Goal: Information Seeking & Learning: Learn about a topic

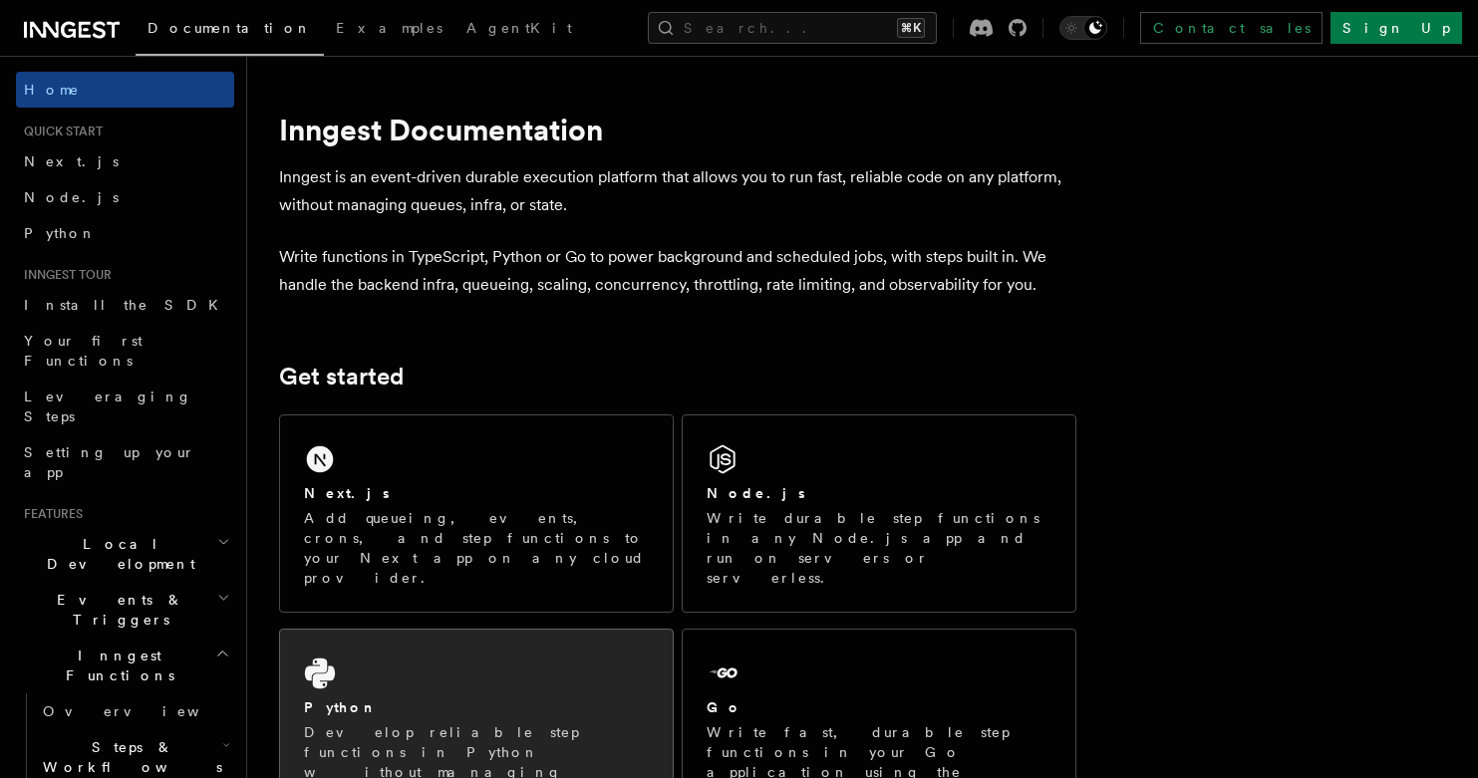
click at [601, 650] on div "Python Develop reliable step functions in Python without managing queueing syst…" at bounding box center [476, 738] width 393 height 216
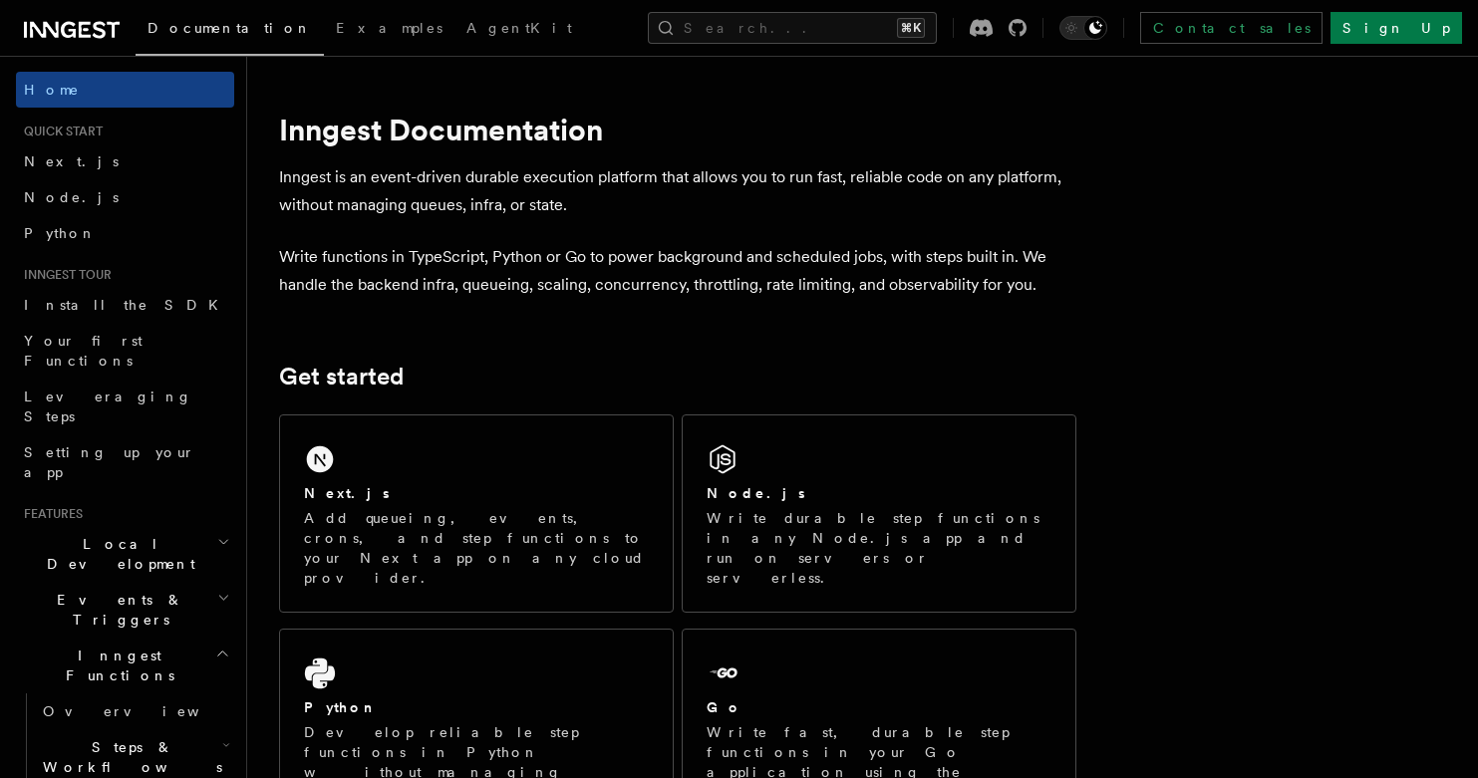
scroll to position [39, 0]
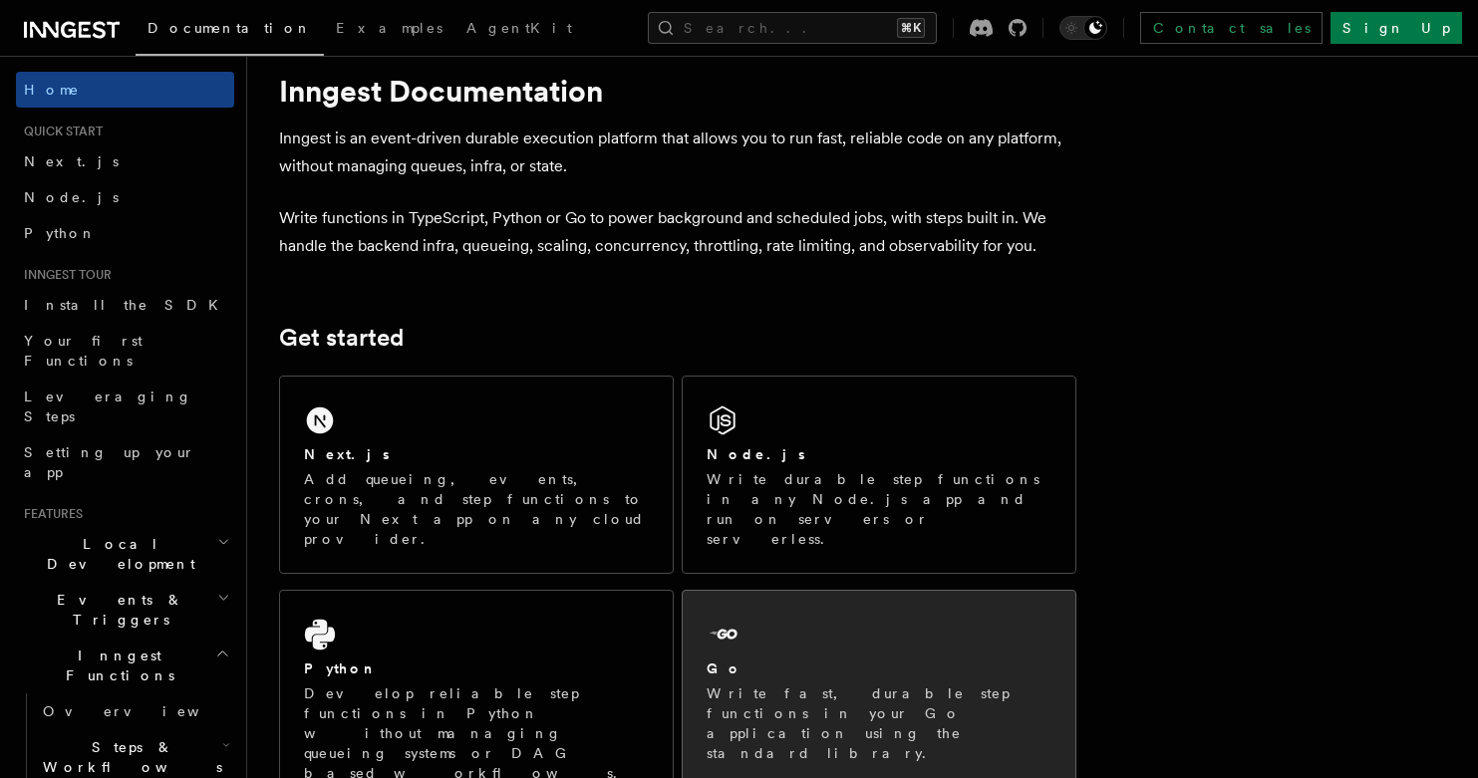
click at [807, 591] on div "Go Write fast, durable step functions in your Go application using the standard…" at bounding box center [879, 689] width 393 height 196
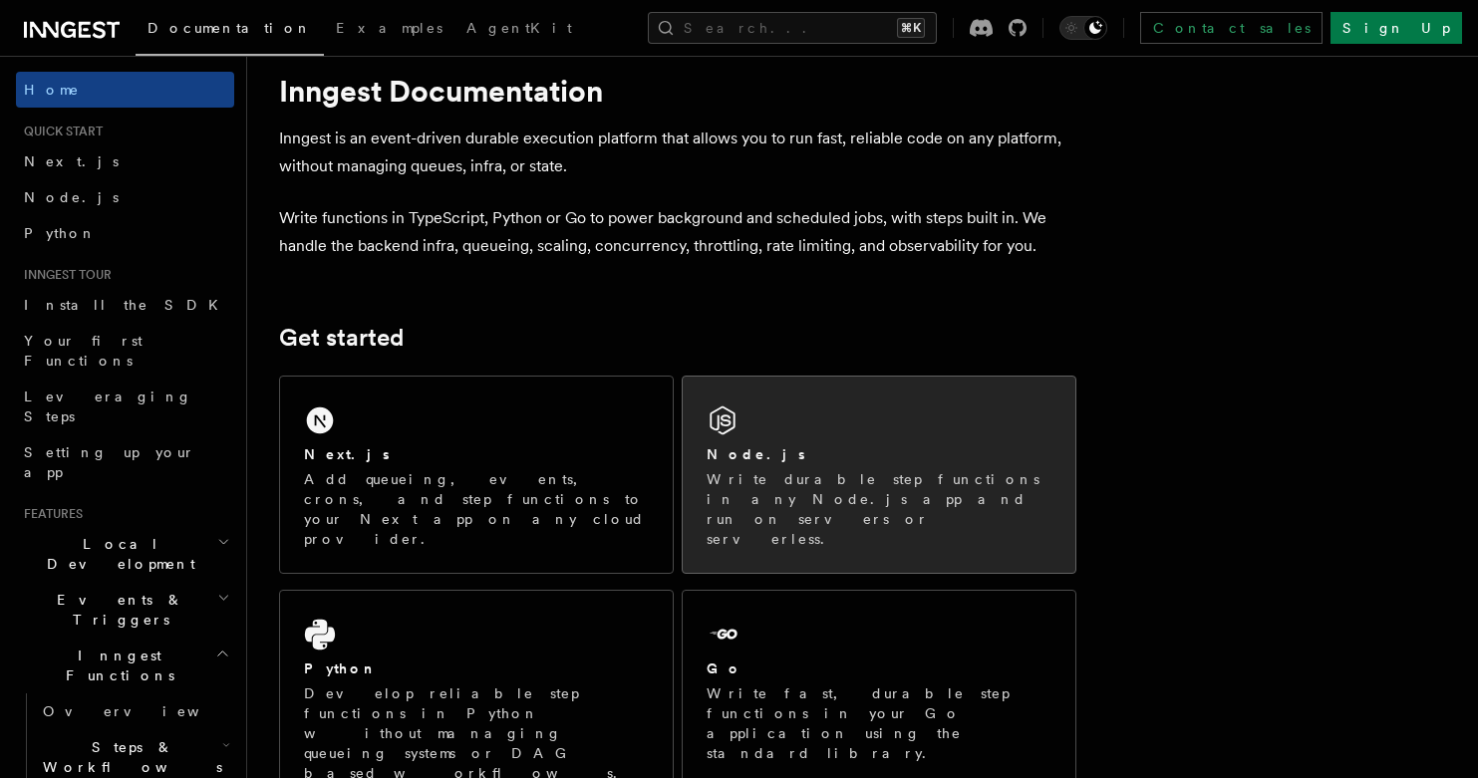
scroll to position [0, 0]
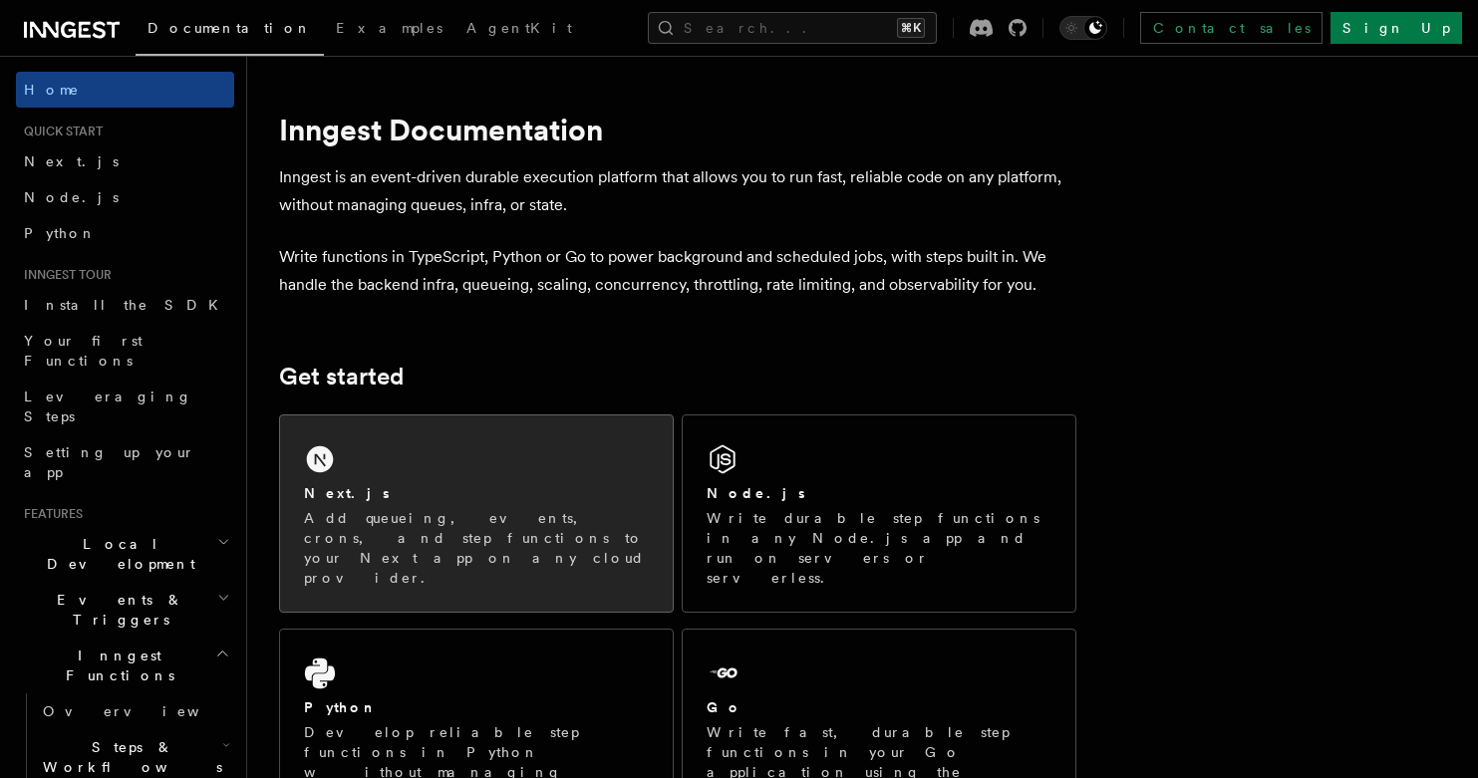
click at [488, 500] on div "Next.js" at bounding box center [476, 493] width 345 height 21
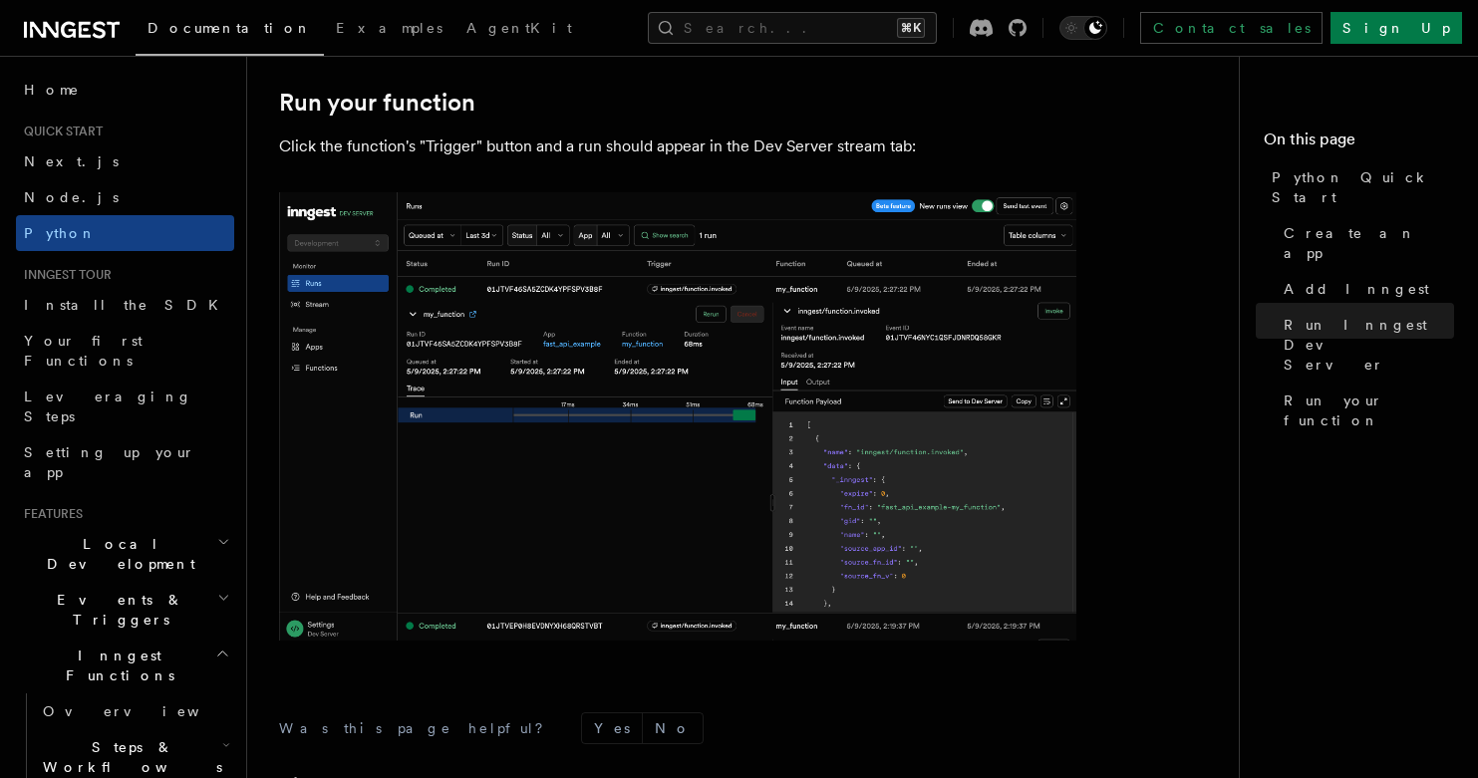
scroll to position [4212, 0]
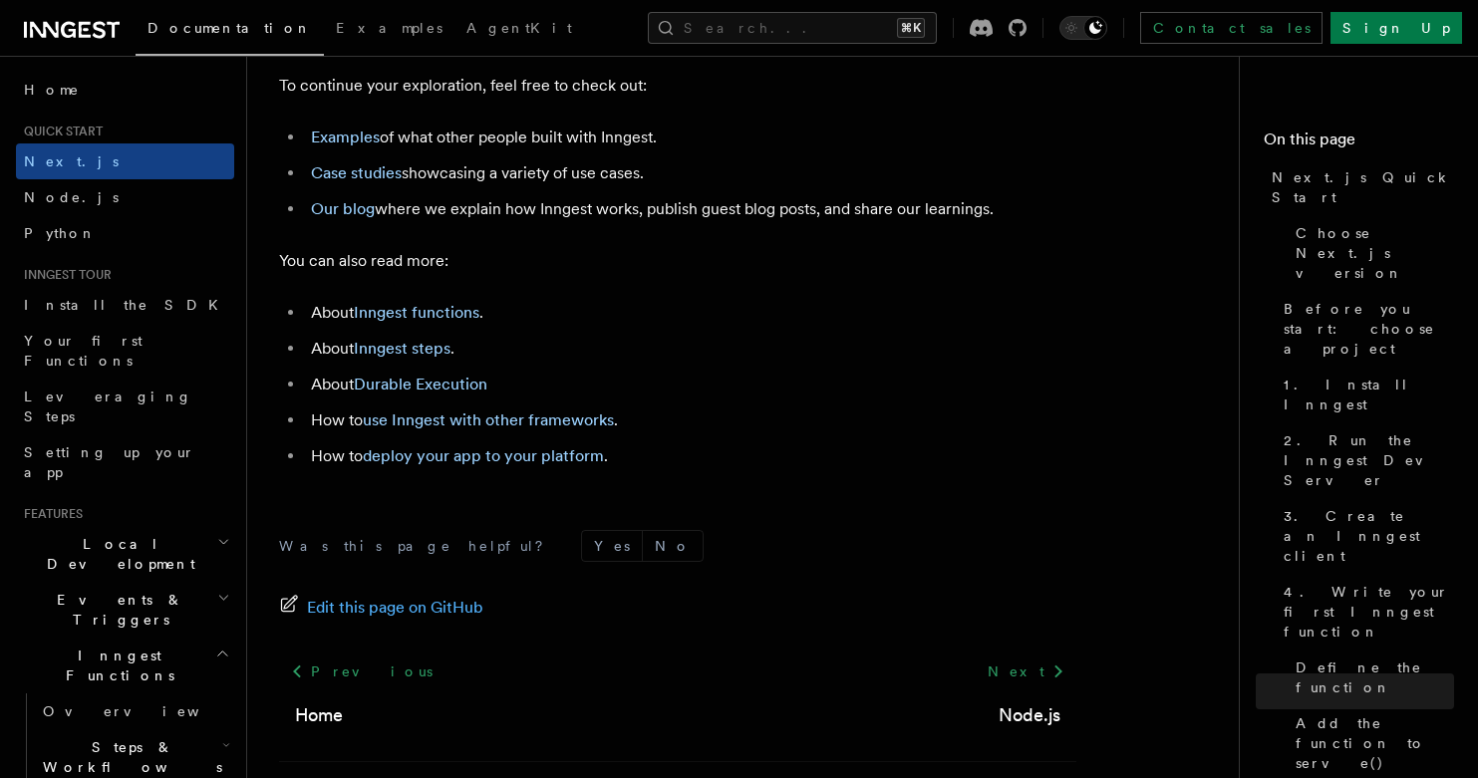
scroll to position [12485, 0]
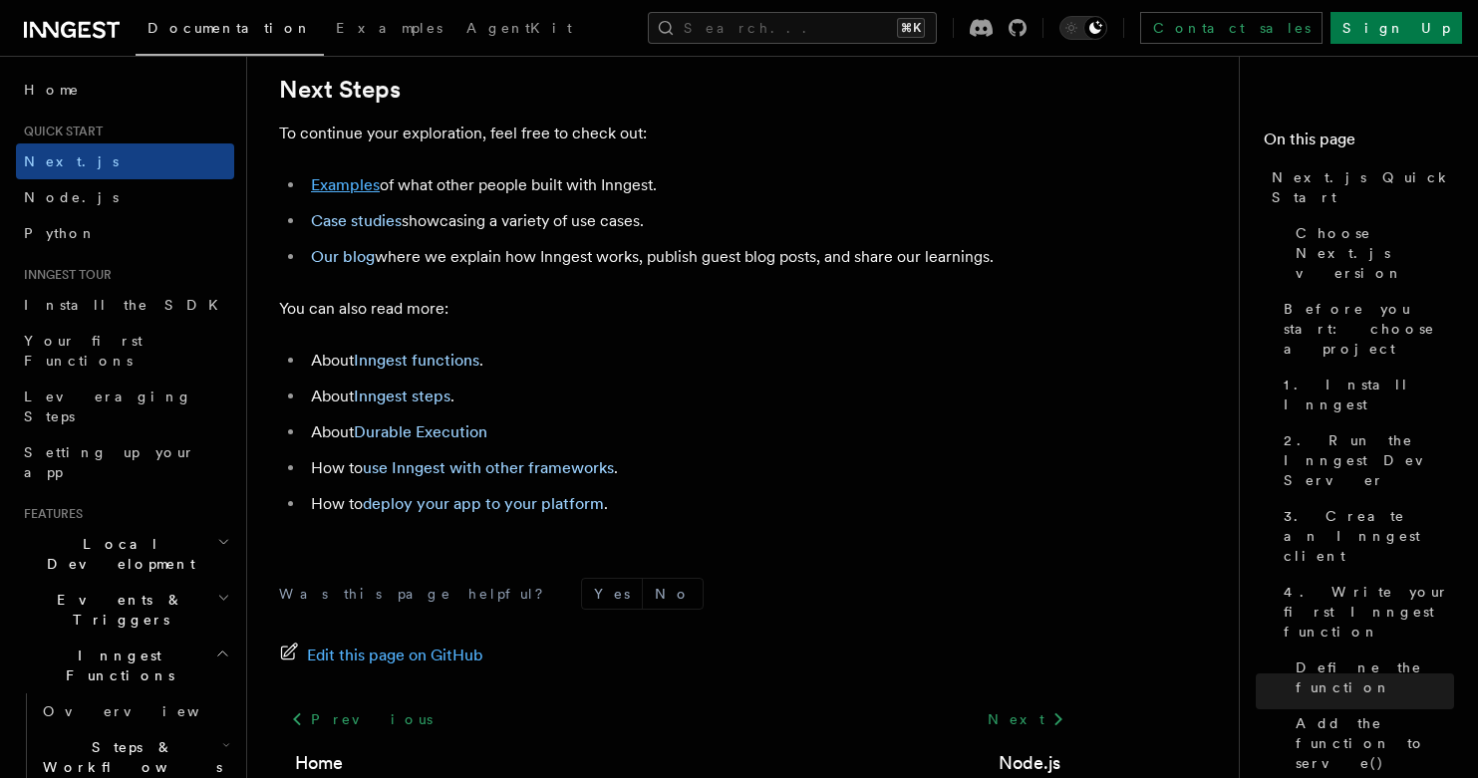
click at [350, 177] on link "Examples" at bounding box center [345, 184] width 69 height 19
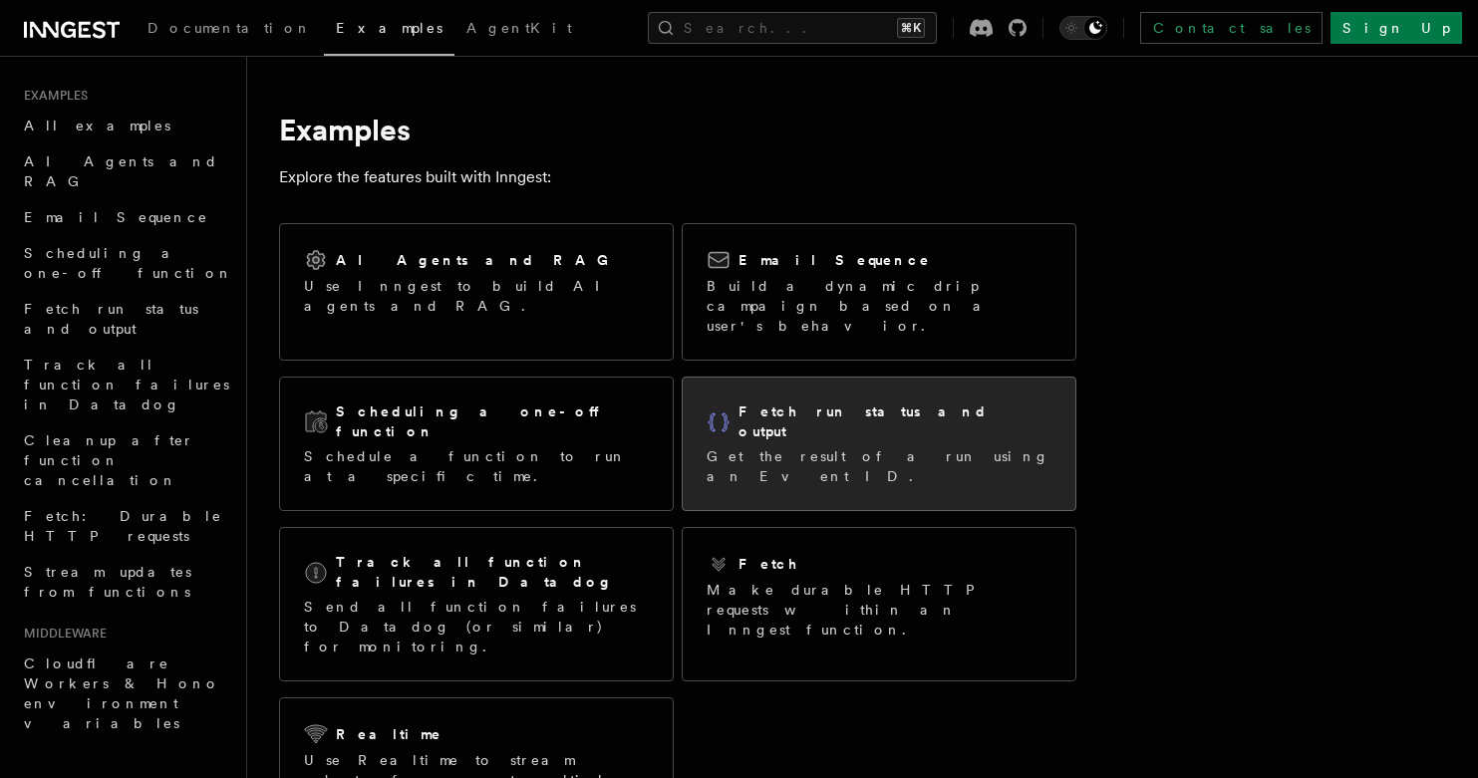
click at [848, 436] on div "Fetch run status and output Get the result of a run using an Event ID." at bounding box center [879, 444] width 393 height 133
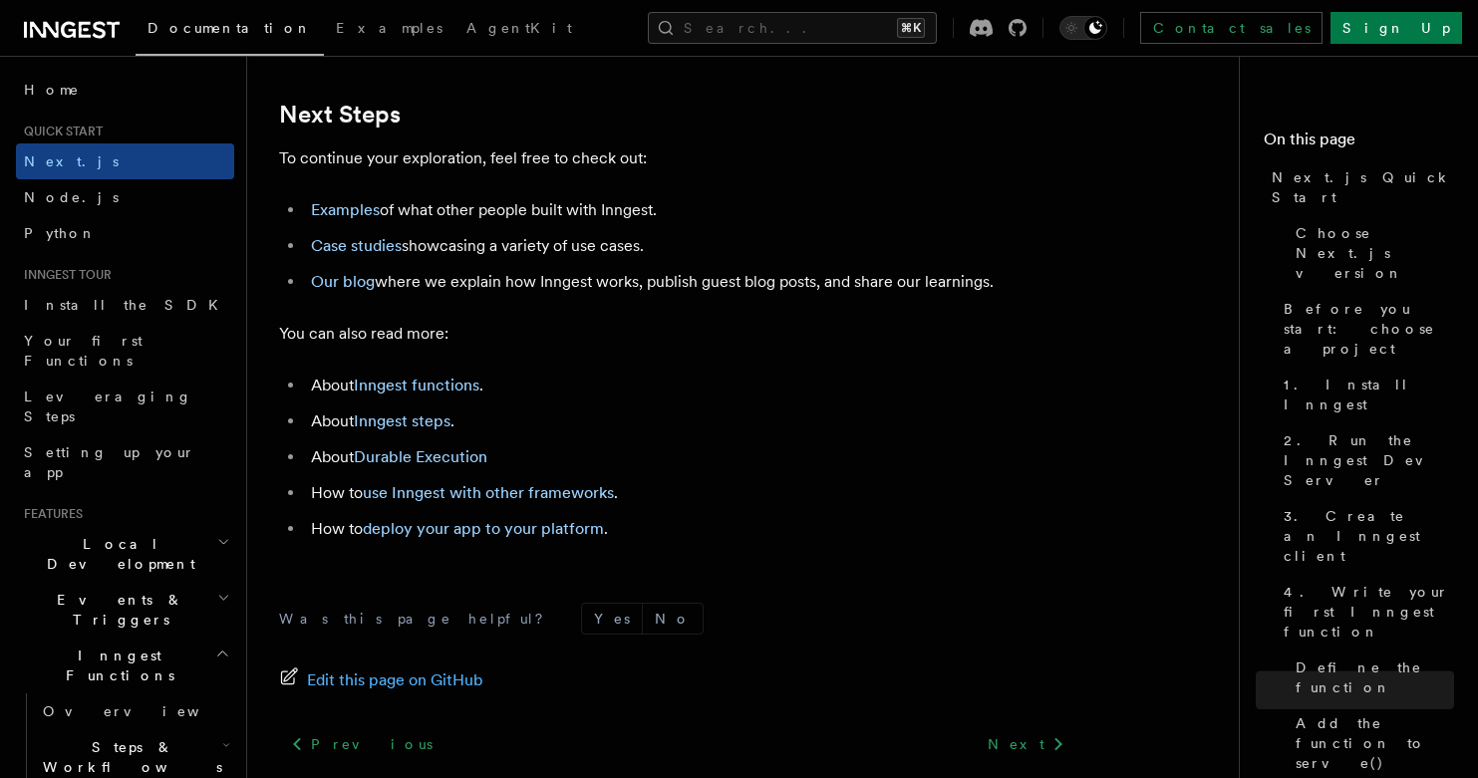
scroll to position [12447, 0]
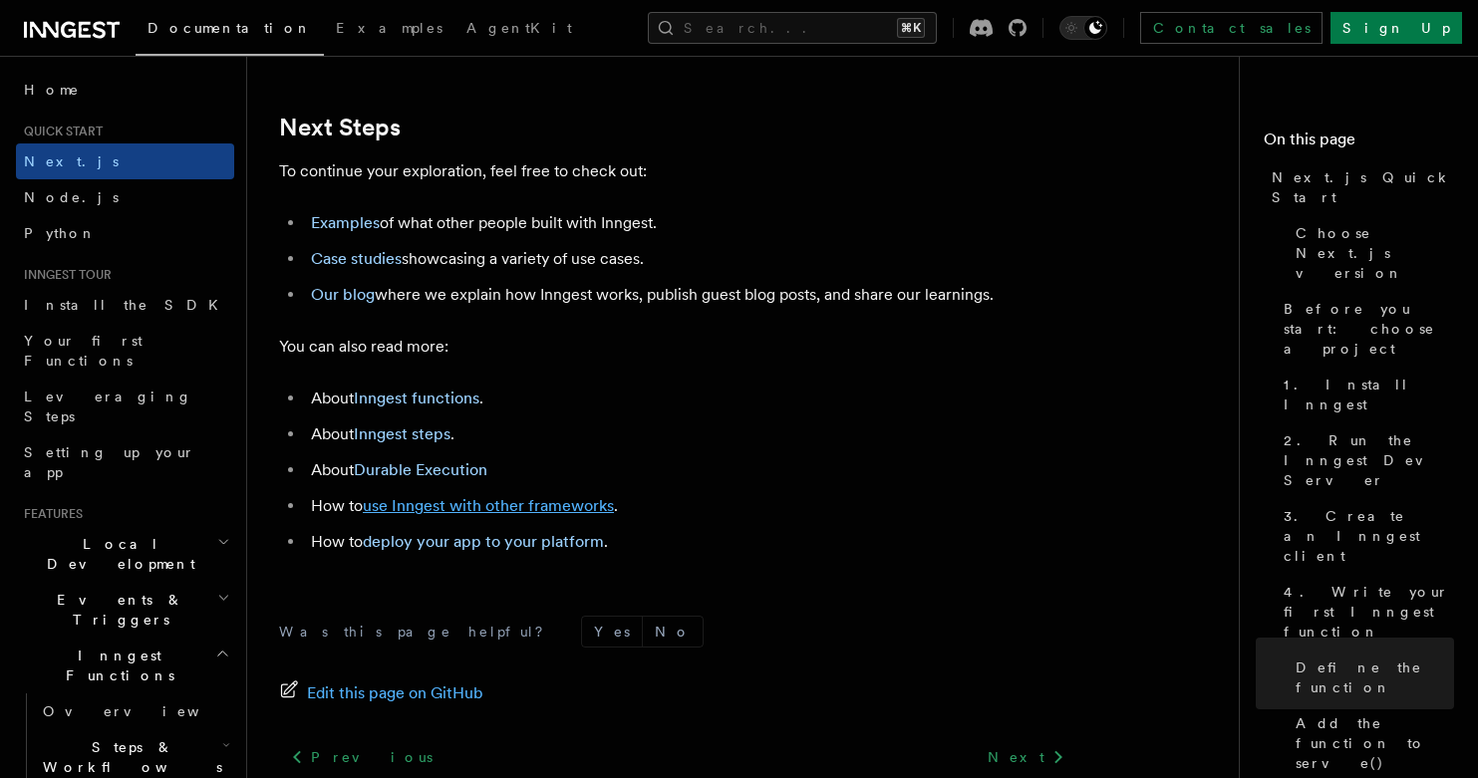
click at [614, 505] on link "use Inngest with other frameworks" at bounding box center [488, 505] width 251 height 19
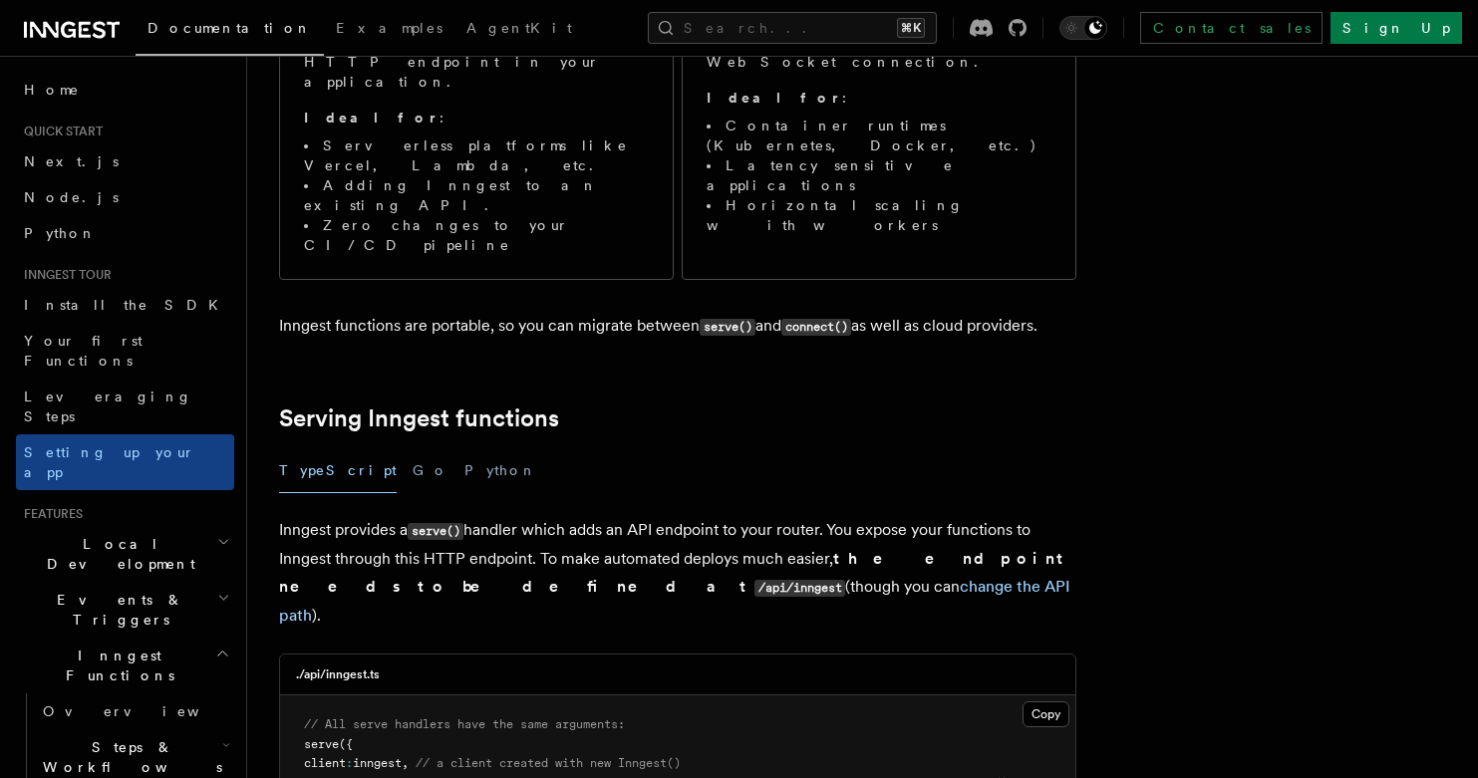
scroll to position [513, 0]
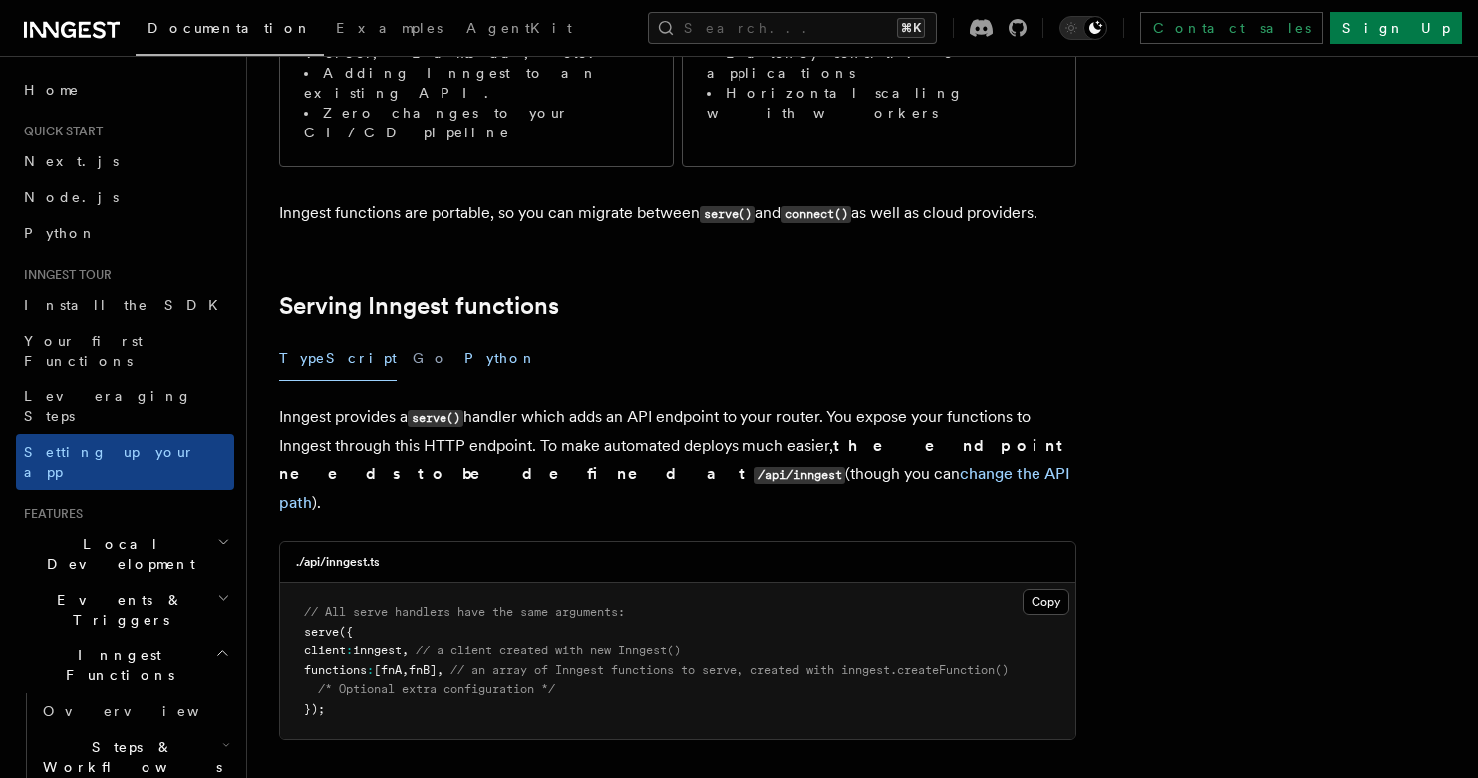
click at [464, 336] on button "Python" at bounding box center [500, 358] width 73 height 45
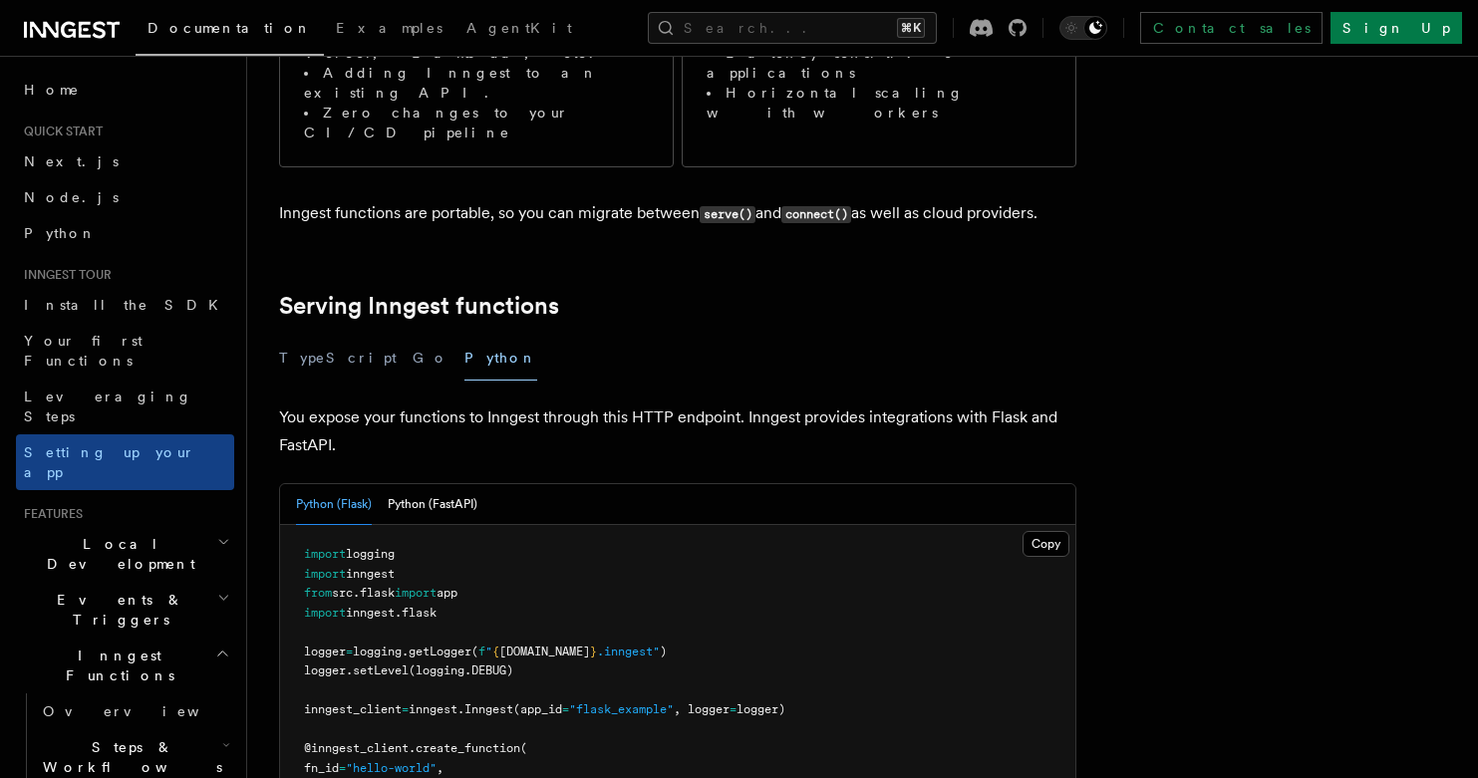
scroll to position [629, 0]
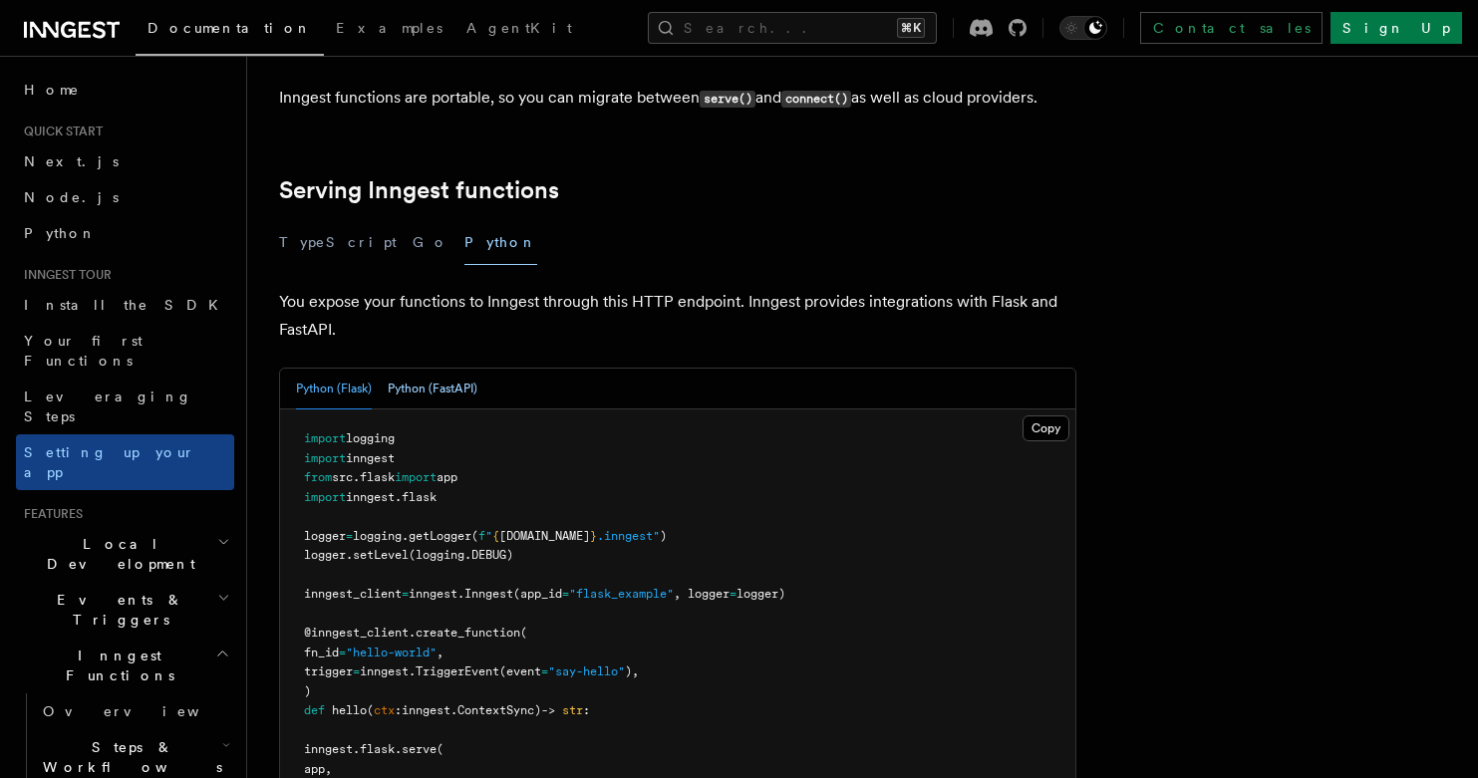
click at [460, 369] on button "Python (FastAPI)" at bounding box center [433, 389] width 90 height 41
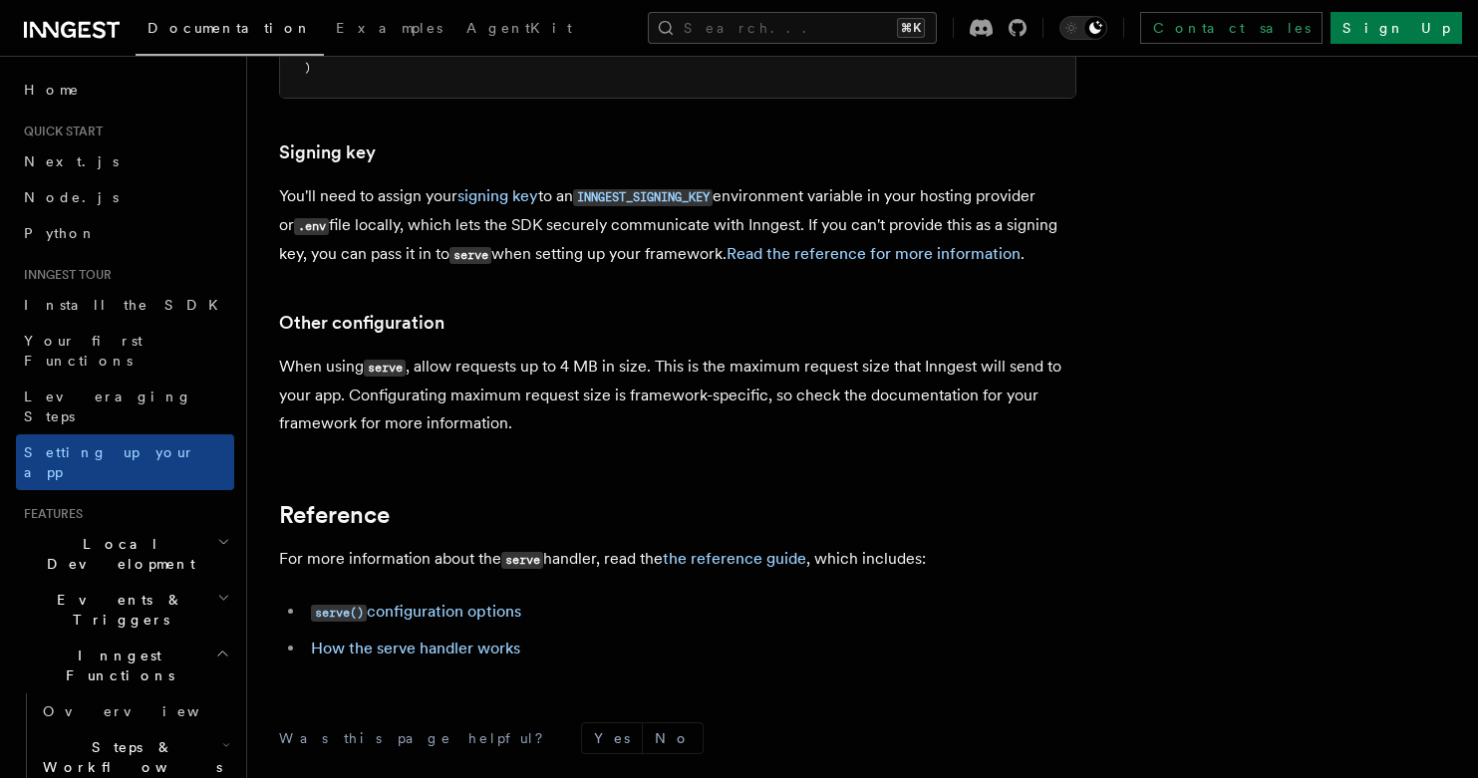
scroll to position [1526, 0]
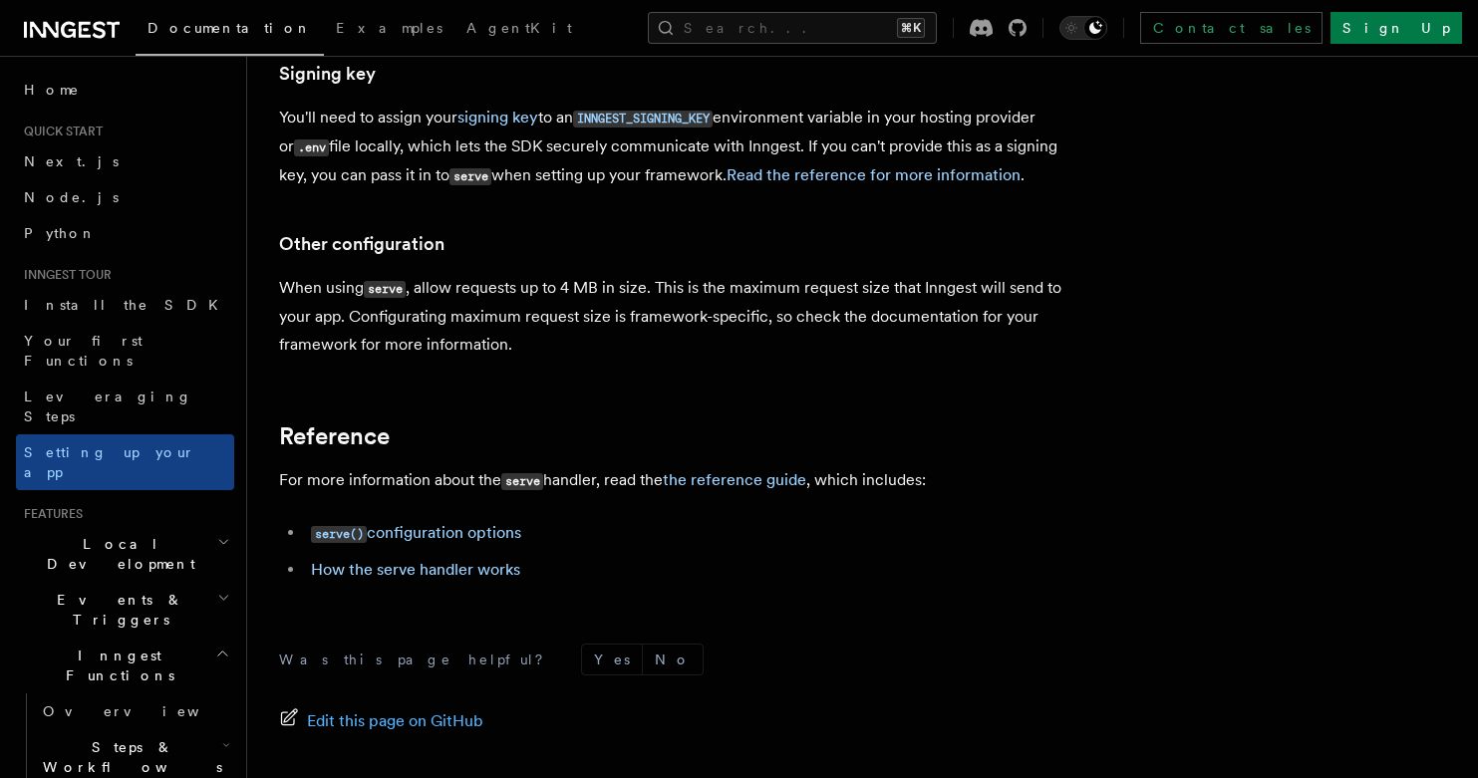
click at [220, 480] on header "Search... Documentation Examples AgentKit Home Quick start Next.js Node.js Pyth…" at bounding box center [123, 417] width 247 height 722
click at [217, 534] on icon "button" at bounding box center [223, 542] width 13 height 16
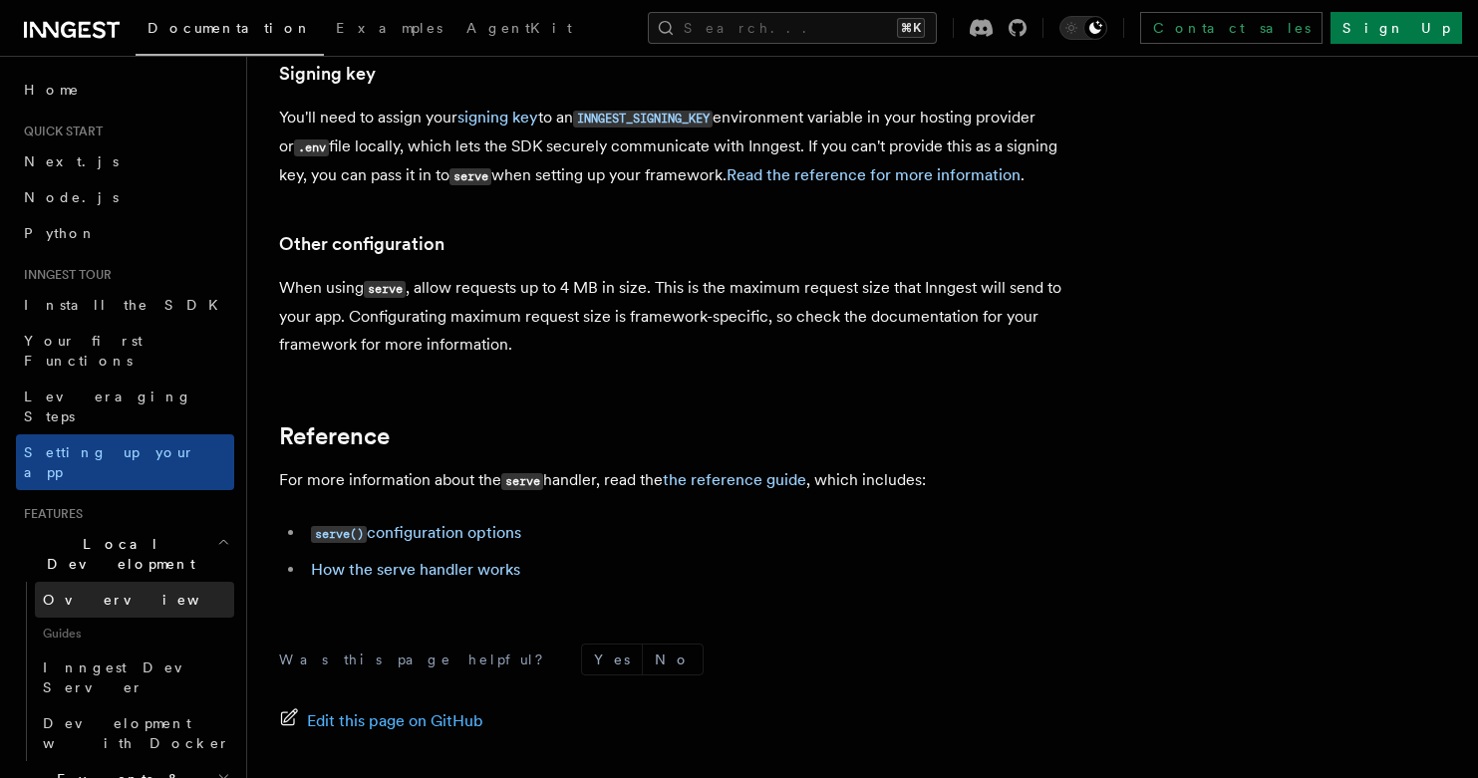
click at [115, 582] on link "Overview" at bounding box center [134, 600] width 199 height 36
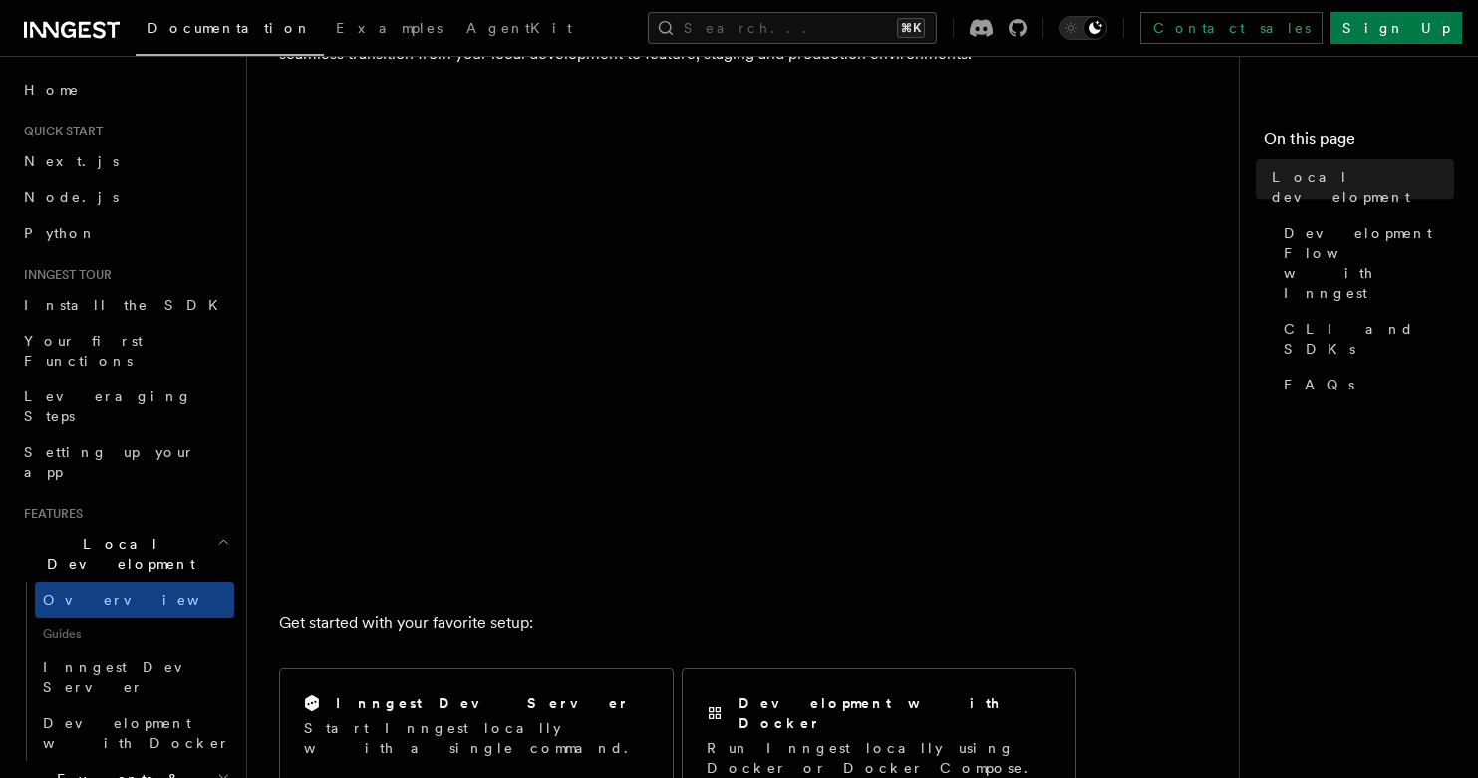
scroll to position [468, 0]
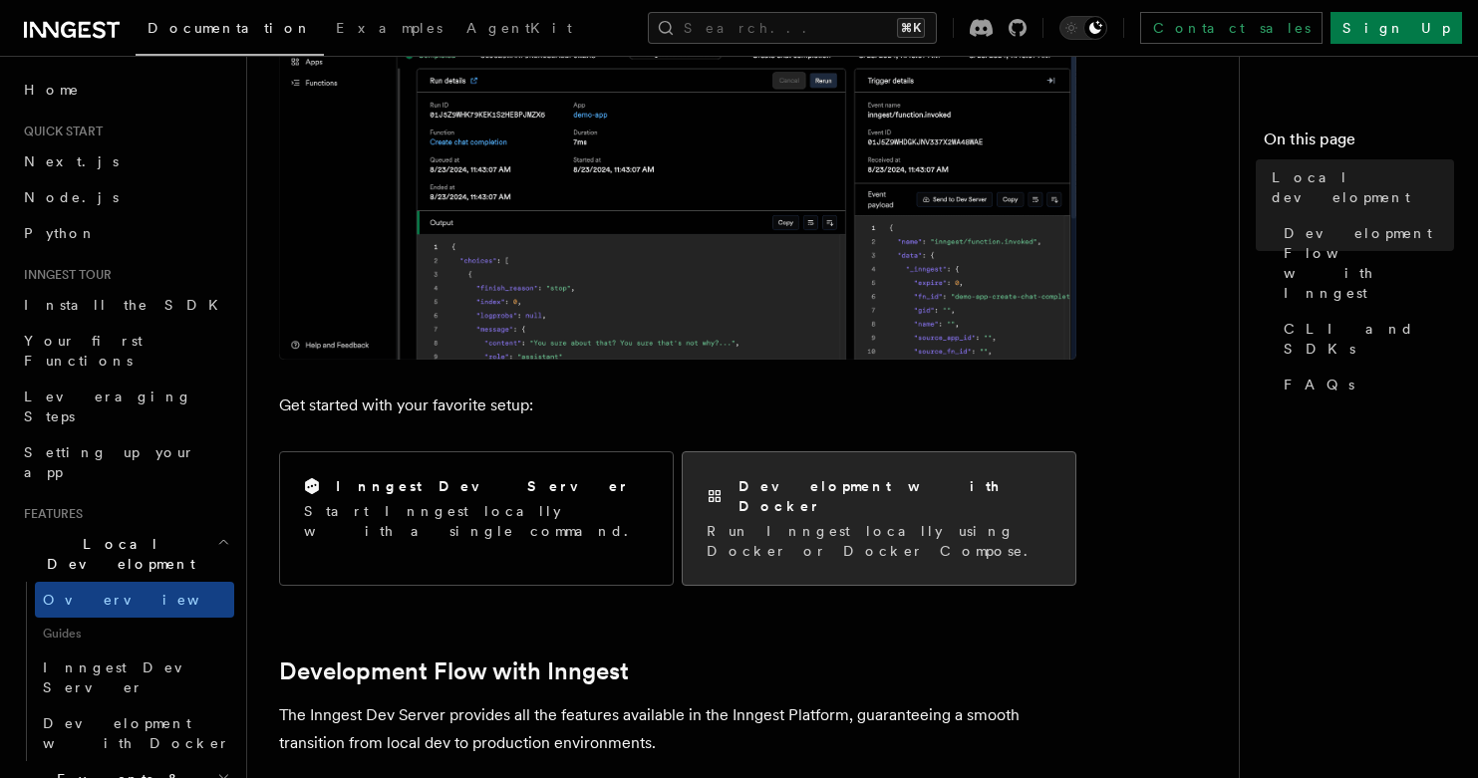
click at [745, 523] on div "Development with Docker Run Inngest locally using Docker or Docker Compose." at bounding box center [879, 518] width 393 height 133
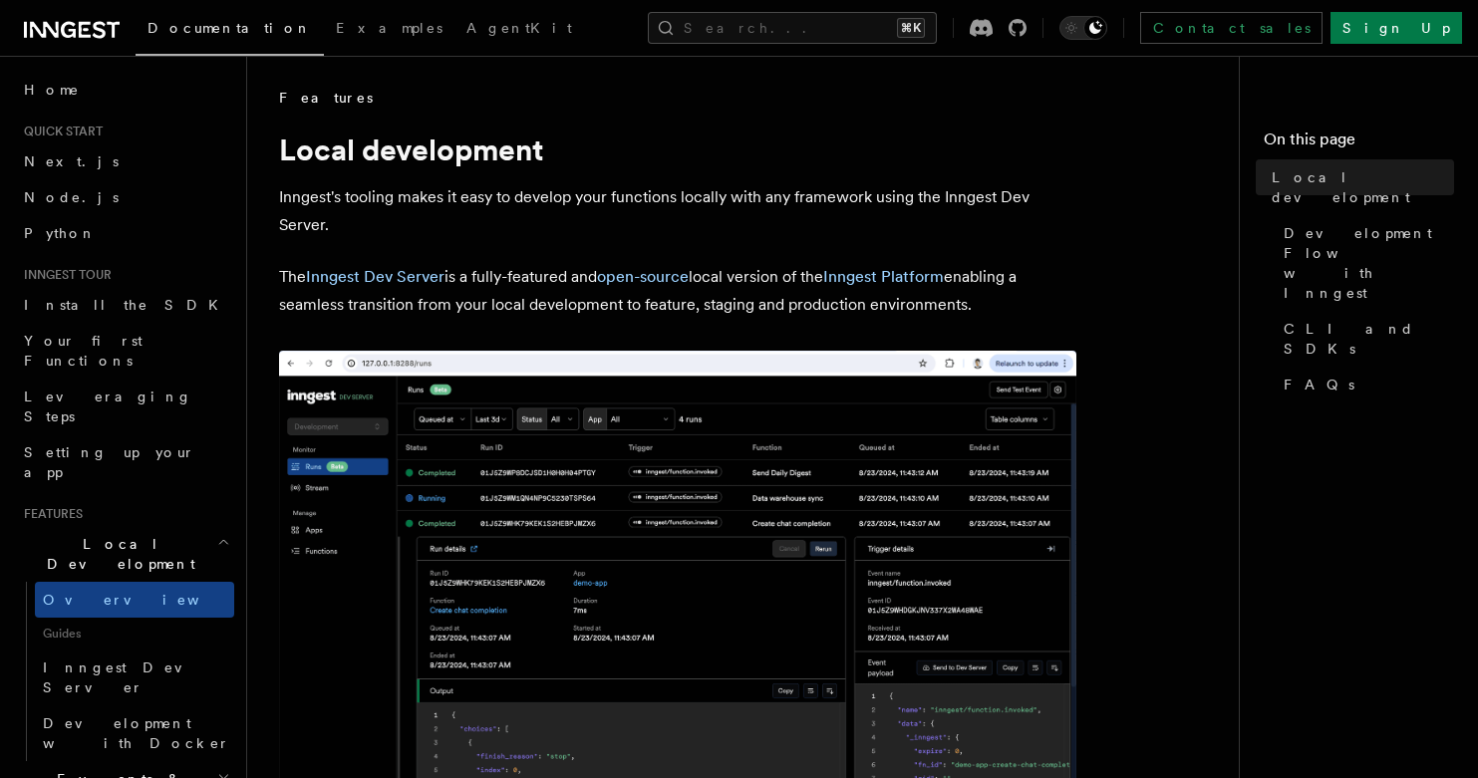
scroll to position [1526, 0]
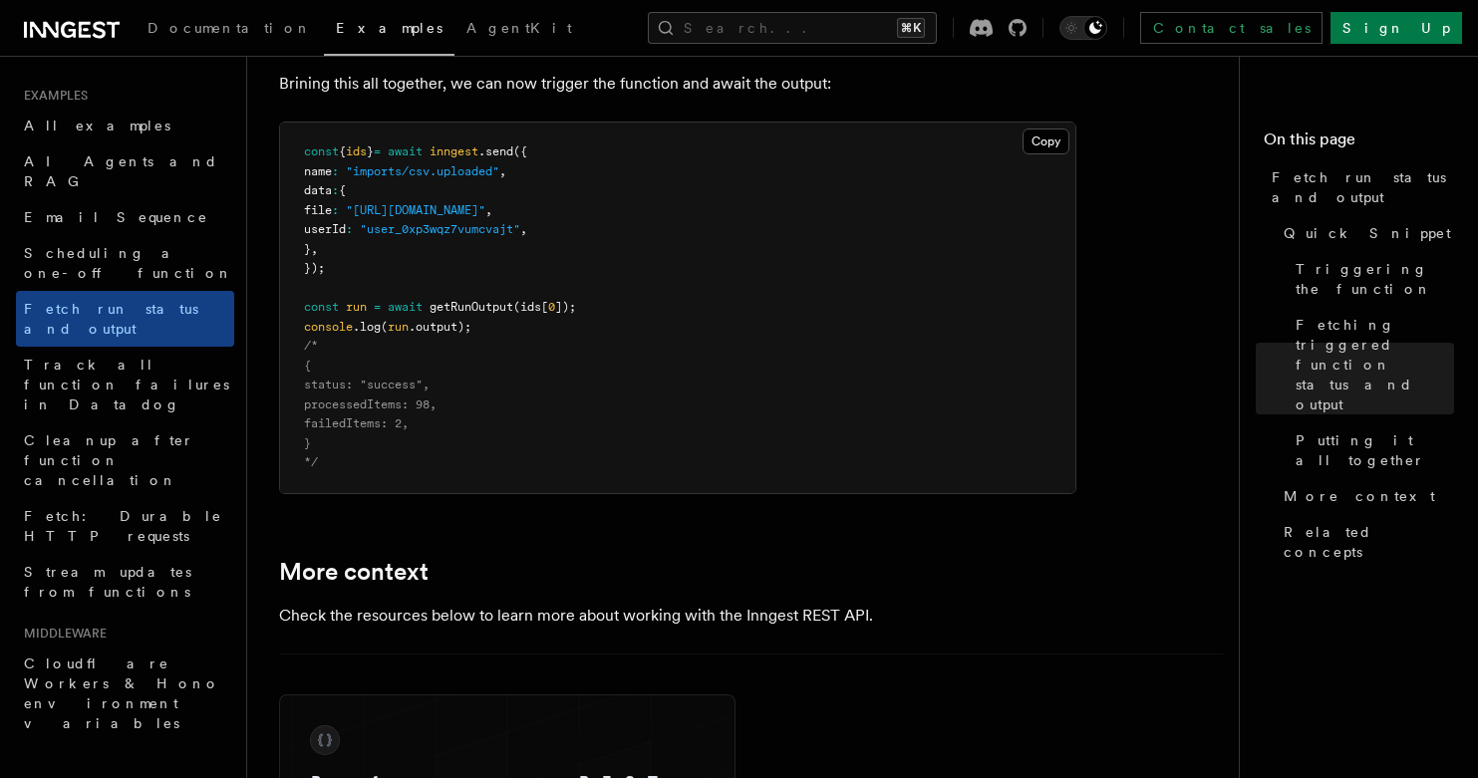
scroll to position [2985, 0]
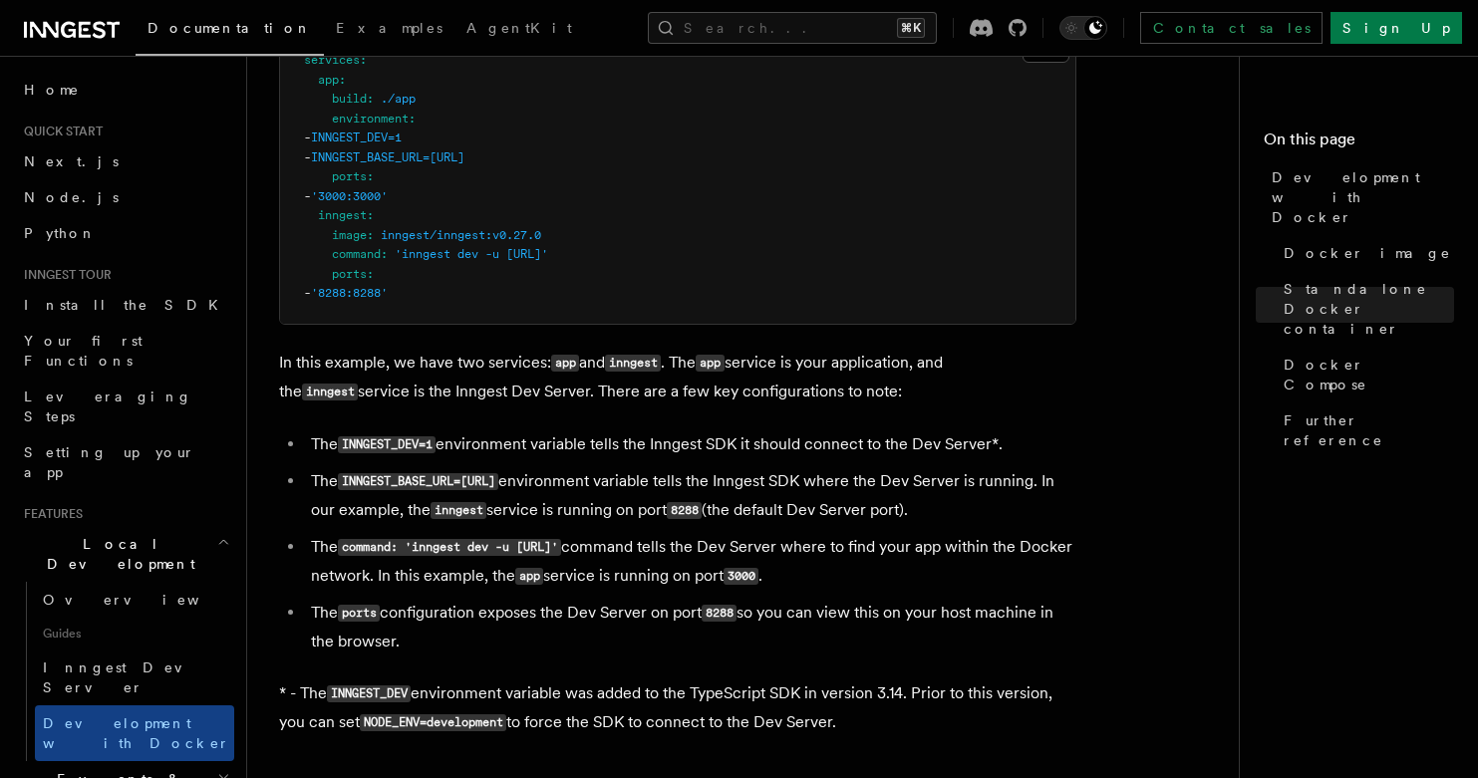
scroll to position [1867, 0]
